Goal: Find specific page/section

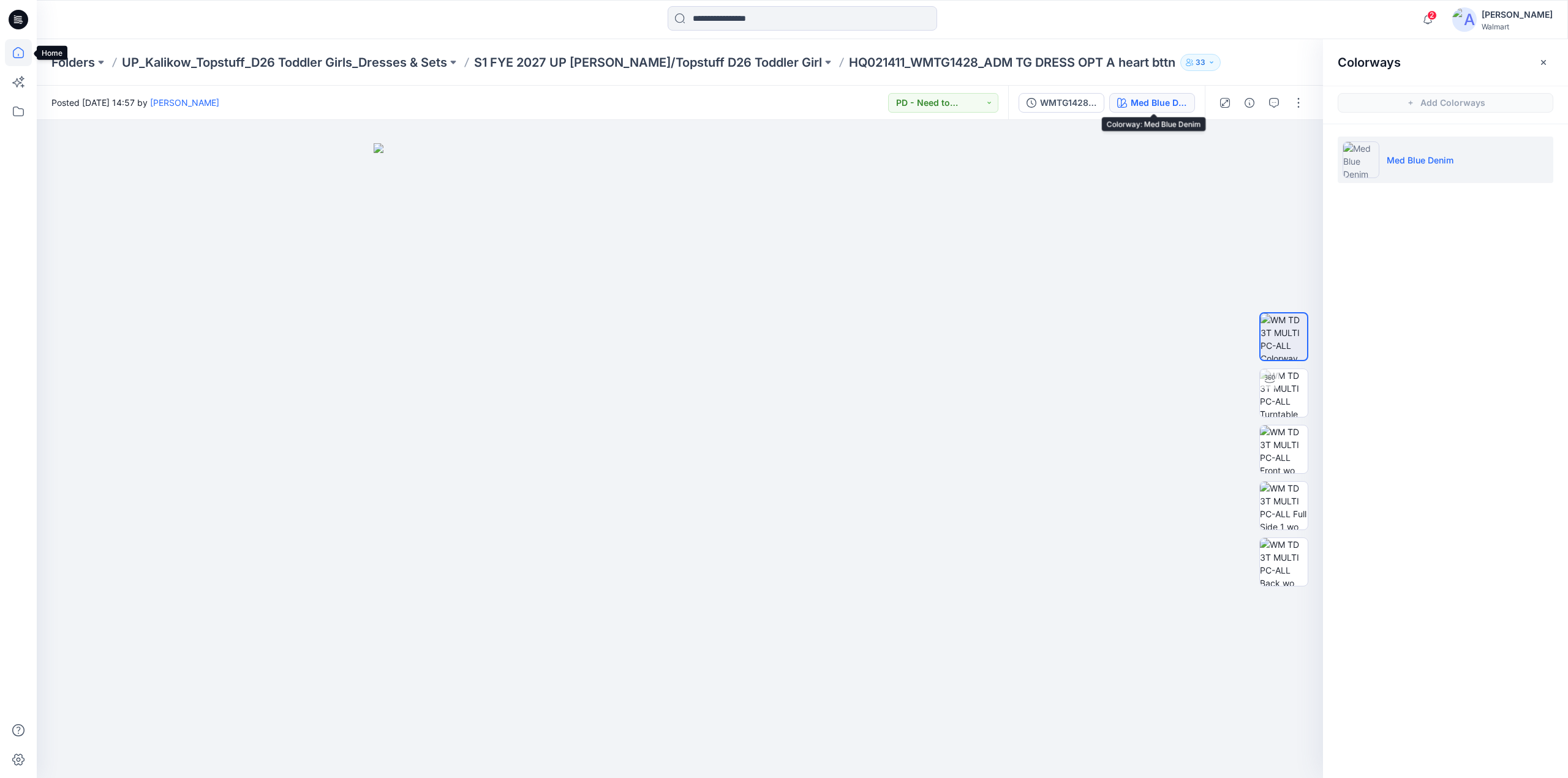
click at [18, 53] on icon at bounding box center [18, 52] width 27 height 27
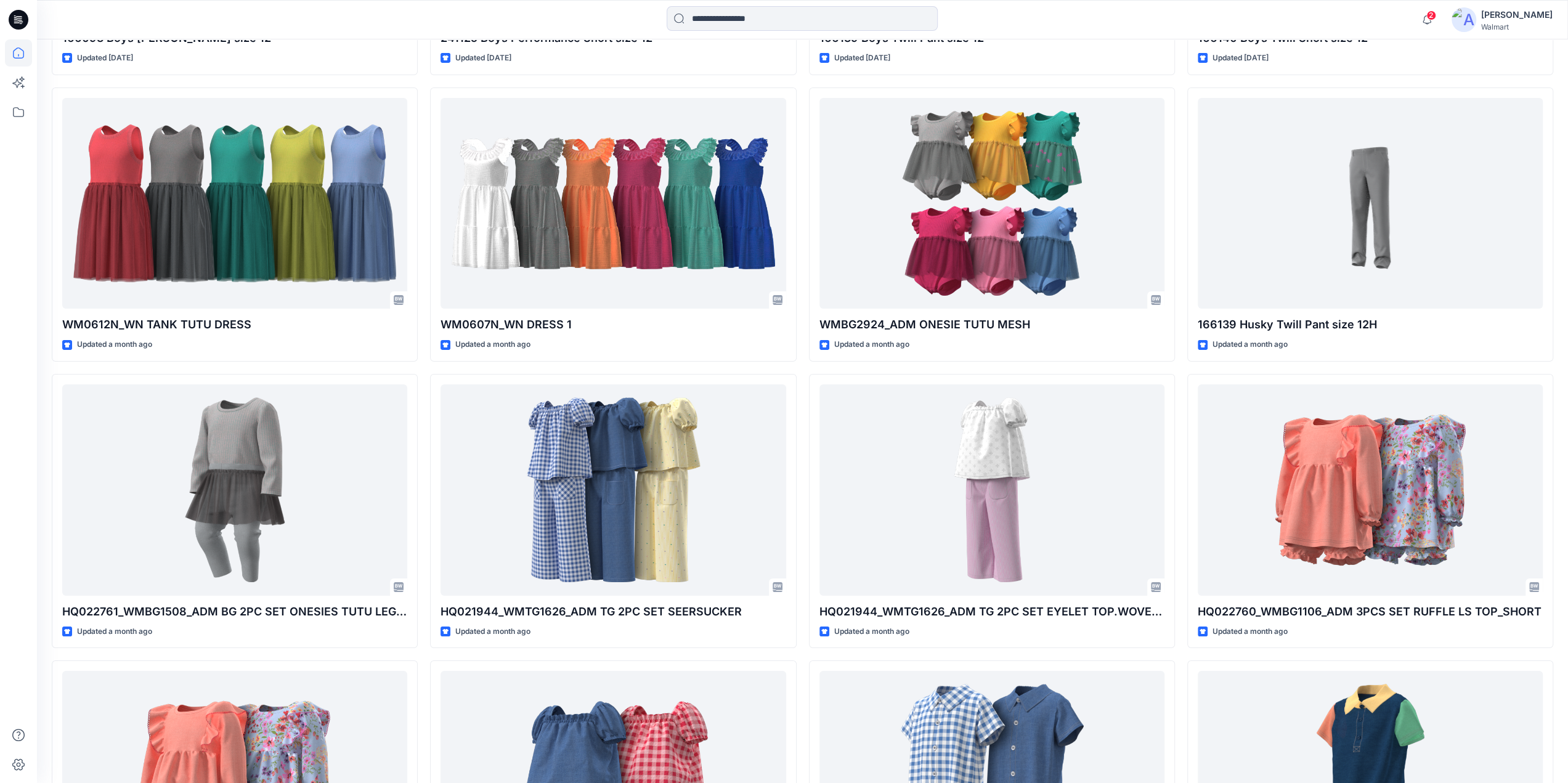
scroll to position [4410, 0]
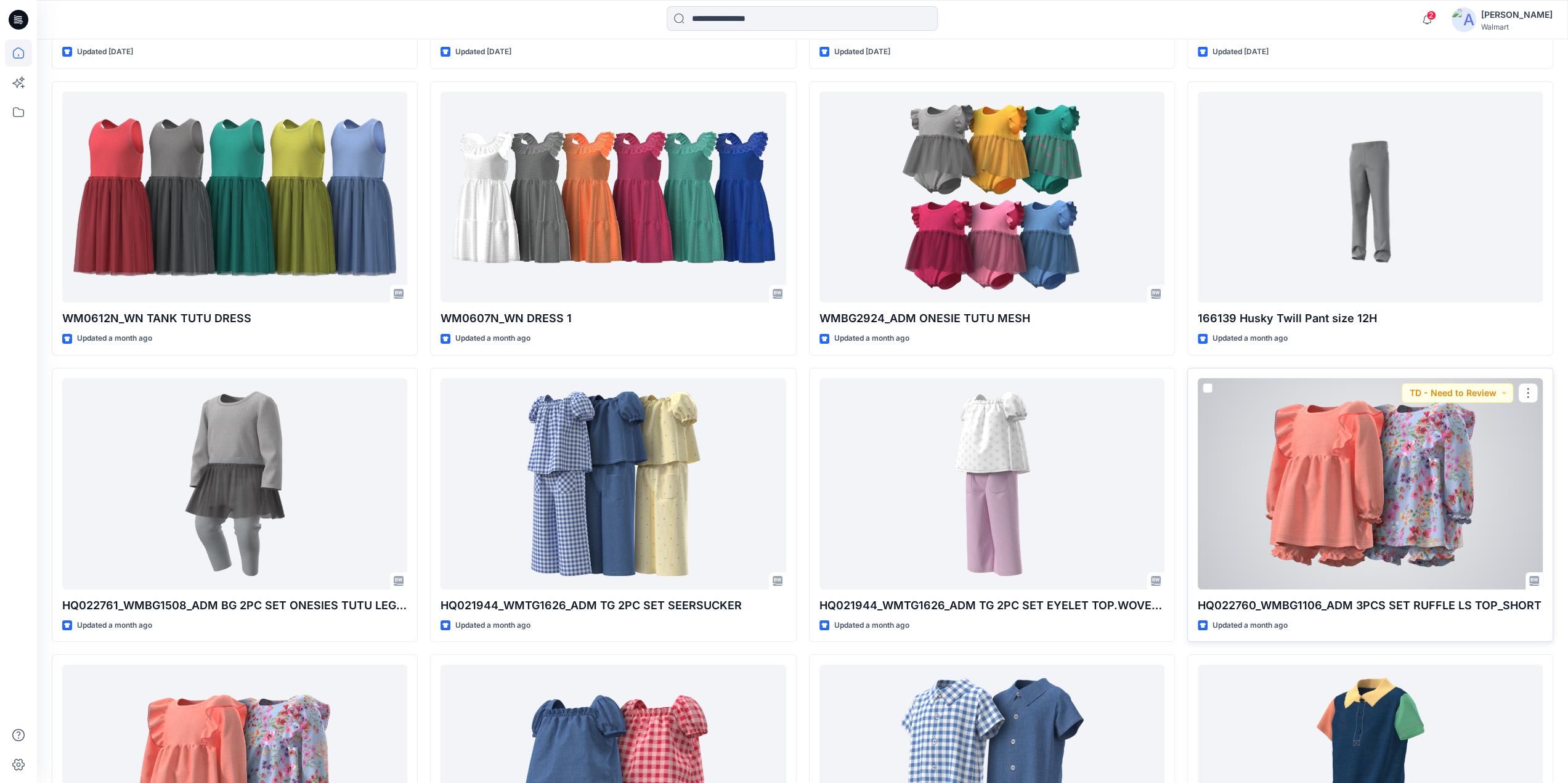
click at [1423, 501] on div at bounding box center [1370, 484] width 345 height 212
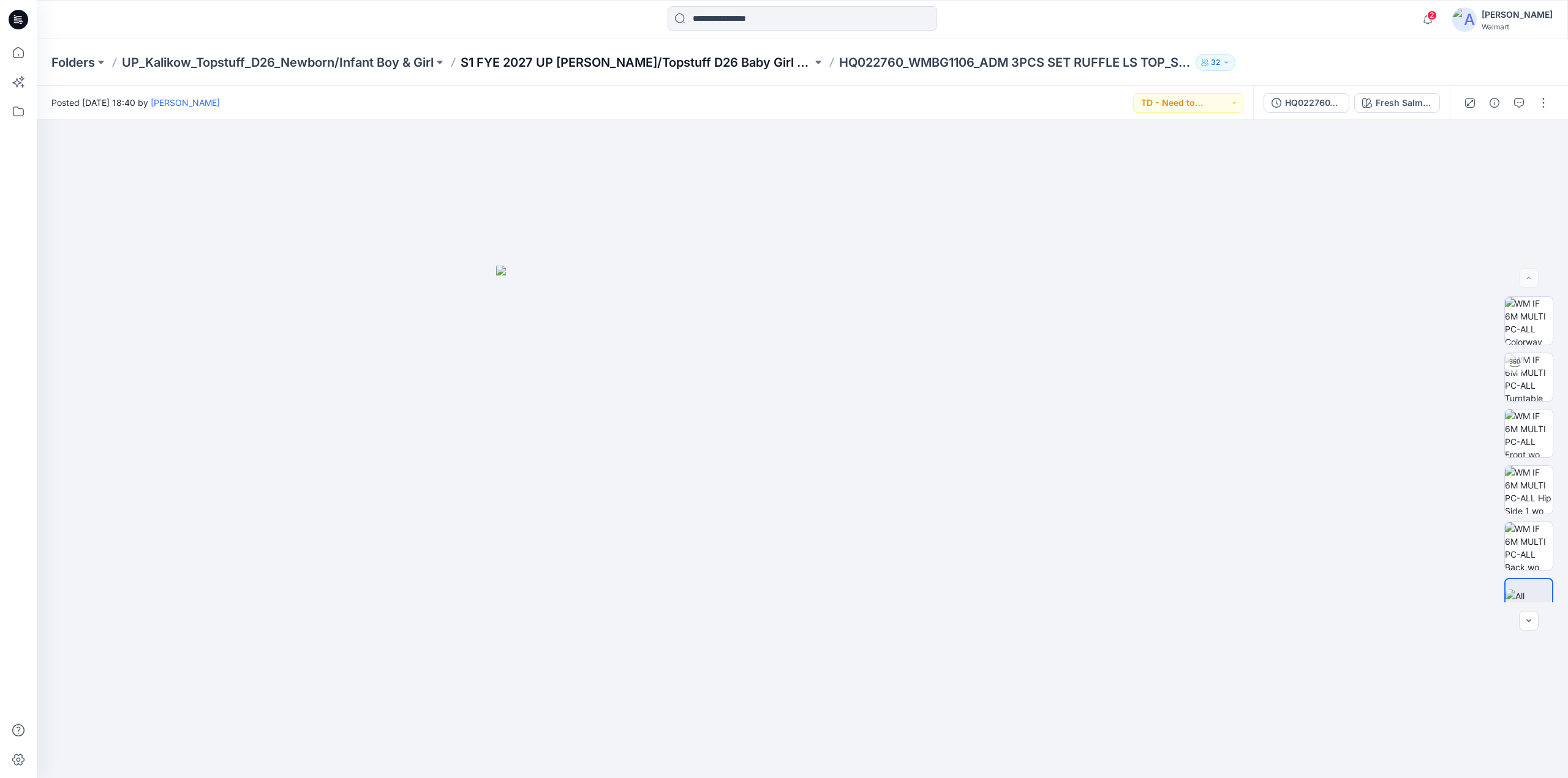
click at [674, 60] on p "S1 FYE 2027 UP [PERSON_NAME]/Topstuff D26 Baby Girl & Boy" at bounding box center [636, 62] width 352 height 17
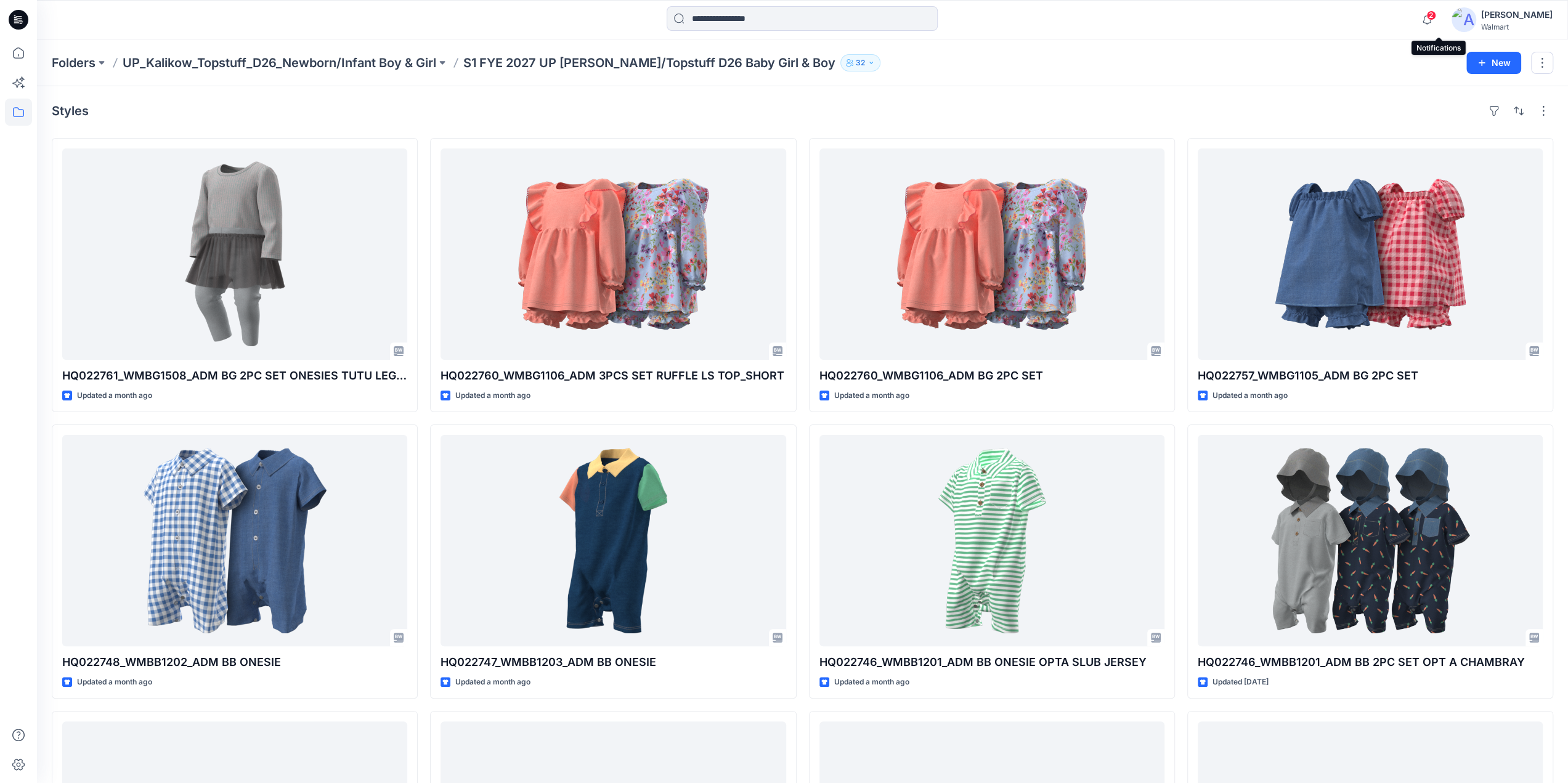
click at [1436, 14] on span "2" at bounding box center [1431, 16] width 10 height 10
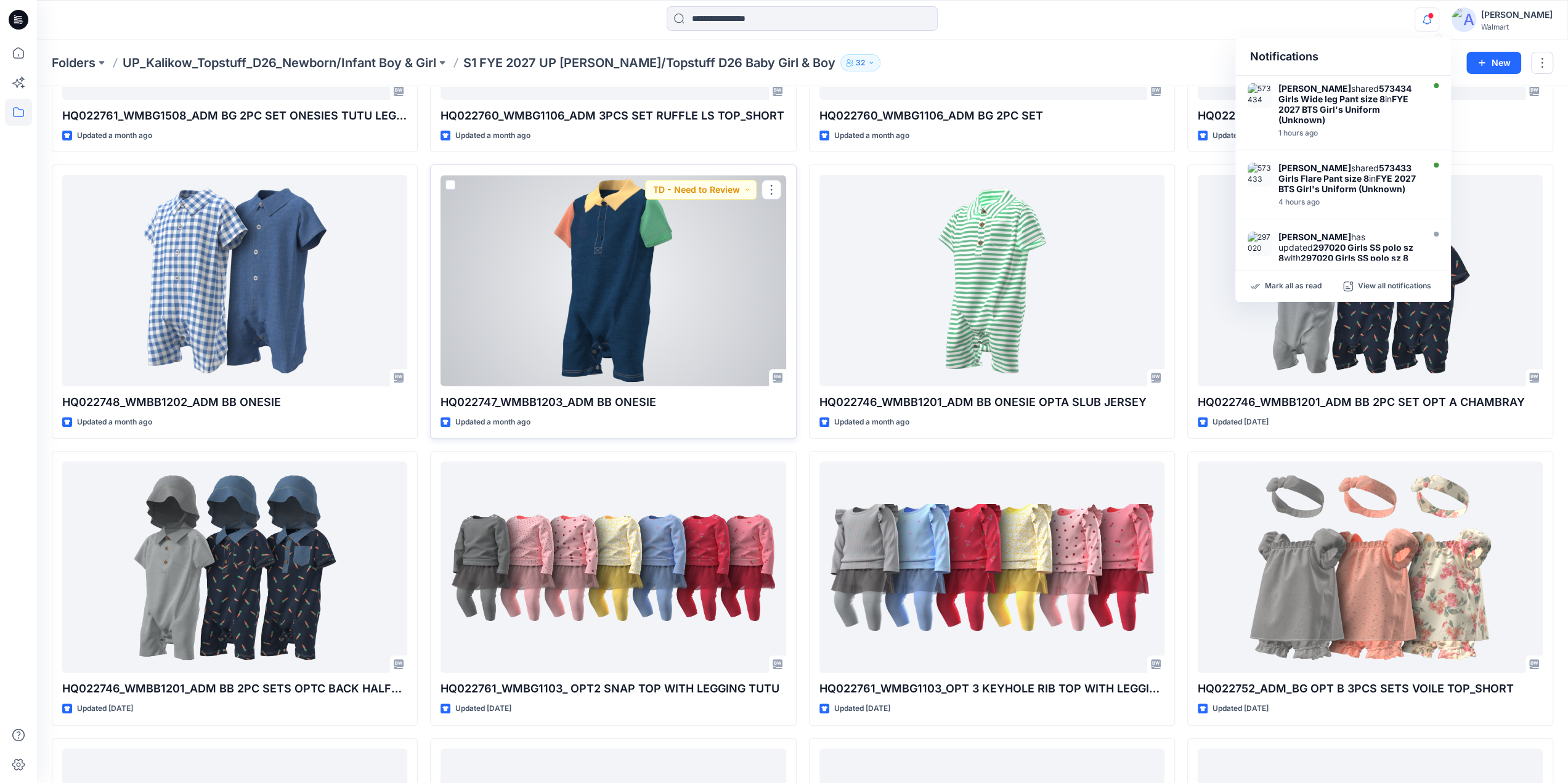
scroll to position [789, 0]
